Goal: Transaction & Acquisition: Obtain resource

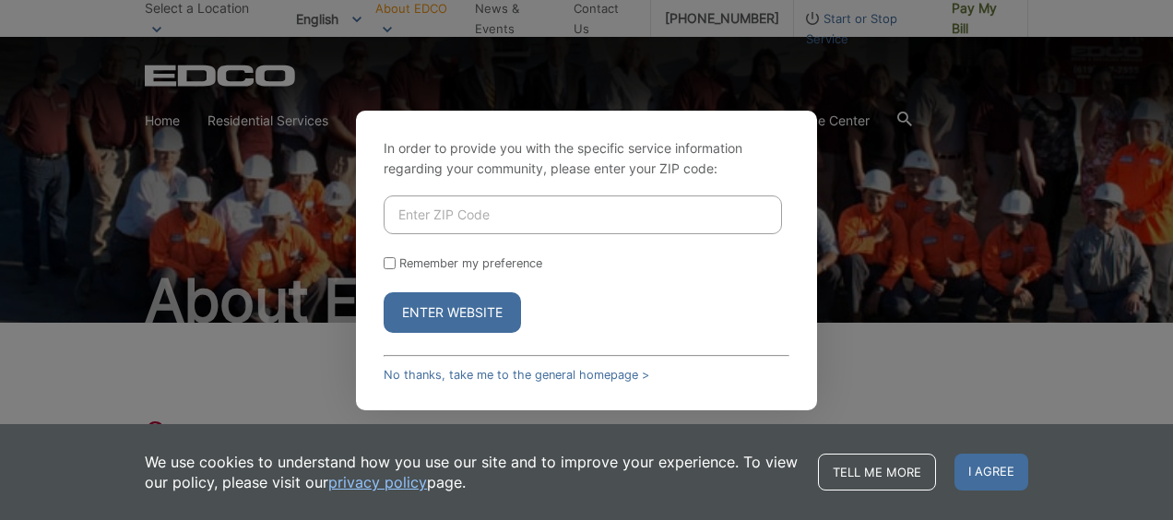
click at [509, 220] on input "Enter ZIP Code" at bounding box center [583, 215] width 398 height 39
type input "92123"
click at [449, 304] on button "Enter Website" at bounding box center [452, 312] width 137 height 41
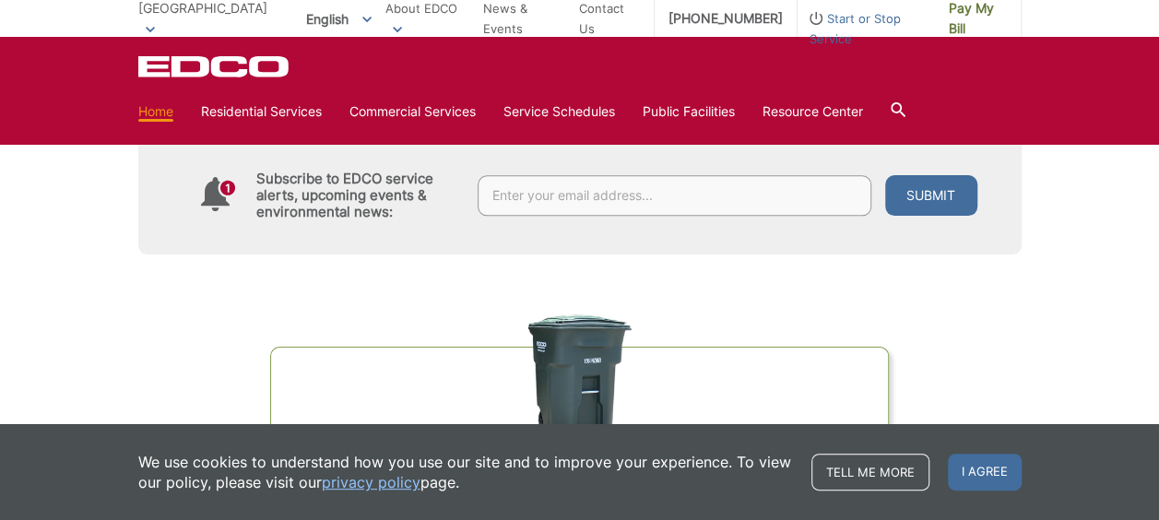
scroll to position [880, 0]
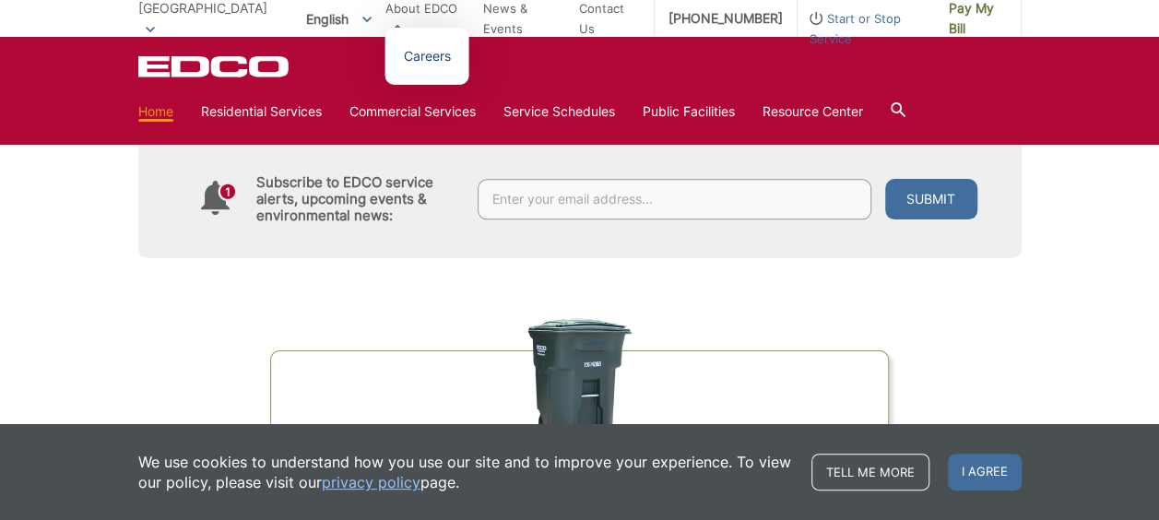
click at [411, 56] on link "Careers" at bounding box center [427, 56] width 47 height 20
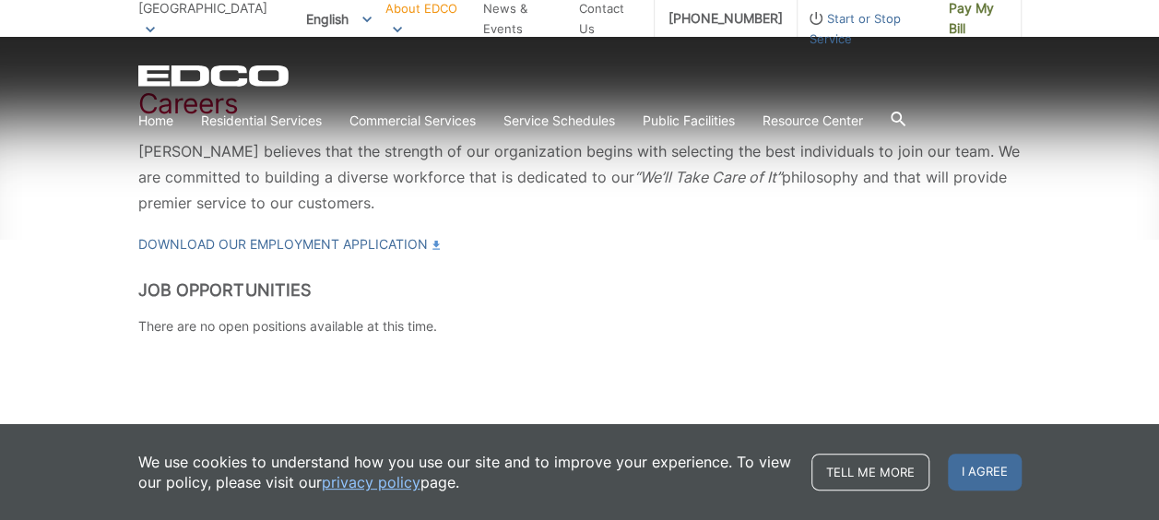
scroll to position [331, 0]
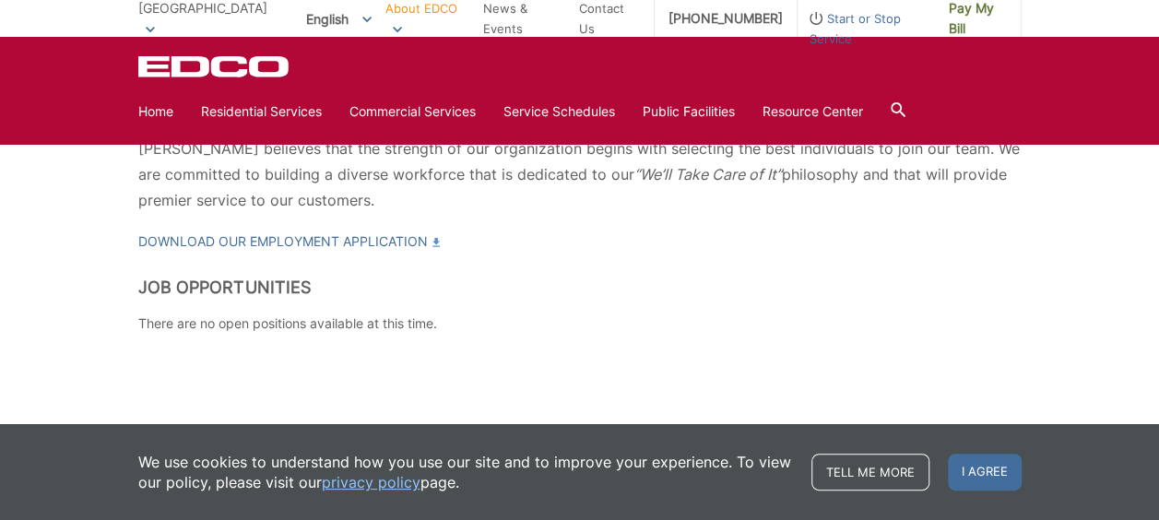
click at [978, 469] on span "I agree" at bounding box center [985, 472] width 74 height 37
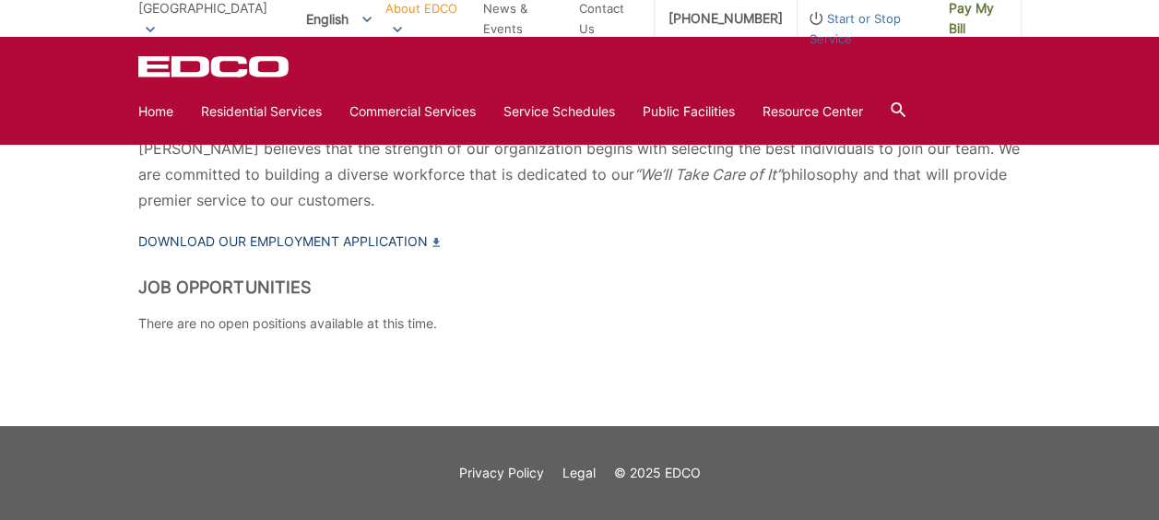
click at [378, 241] on link "Download our Employment Application" at bounding box center [289, 242] width 302 height 20
